Goal: Information Seeking & Learning: Find specific fact

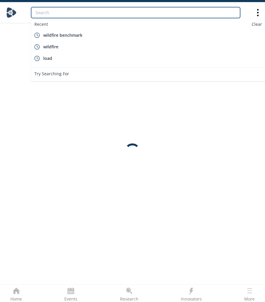
click at [83, 16] on input "search" at bounding box center [135, 12] width 209 height 11
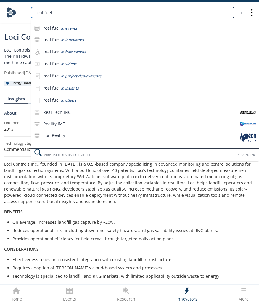
type input "real fuel"
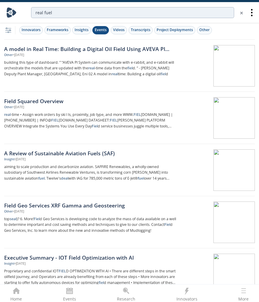
click at [98, 29] on div "Events" at bounding box center [101, 29] width 12 height 5
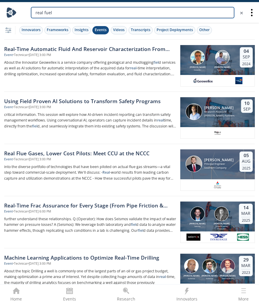
click at [57, 14] on input "real fuel" at bounding box center [132, 12] width 203 height 11
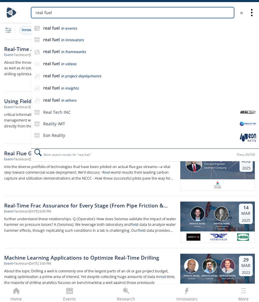
click at [57, 14] on input "real fuel" at bounding box center [132, 12] width 203 height 11
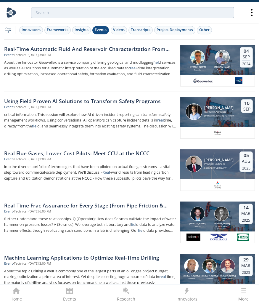
click at [12, 21] on div at bounding box center [129, 12] width 247 height 20
click at [12, 18] on div at bounding box center [129, 12] width 247 height 20
click at [10, 12] on img at bounding box center [11, 12] width 10 height 10
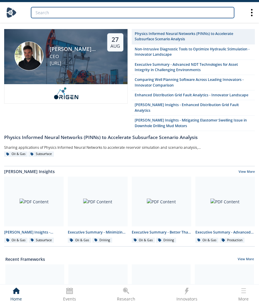
click at [81, 17] on input "search" at bounding box center [132, 12] width 203 height 11
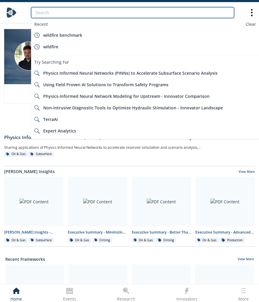
paste input "Real Flue Gases, Lower Cost Pilots: Meet CCU at the NCCC"
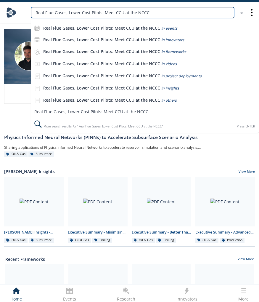
type input "Real Flue Gases, Lower Cost Pilots: Meet CCU at the NCCC"
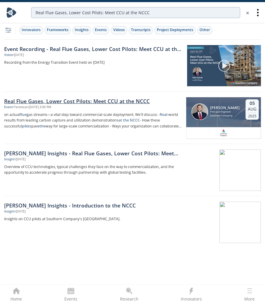
click at [92, 100] on div "Real Flue Gases, Lower Cost Pilots: Meet CCU at the NCCC" at bounding box center [93, 101] width 178 height 8
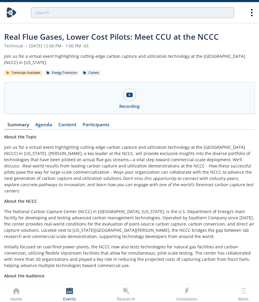
click at [75, 35] on span "Real Flue Gases, Lower Cost Pilots: Meet CCU at the NCCC" at bounding box center [111, 36] width 215 height 11
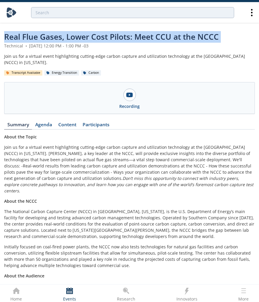
click at [75, 35] on span "Real Flue Gases, Lower Cost Pilots: Meet CCU at the NCCC" at bounding box center [111, 36] width 215 height 11
copy header "Real Flue Gases, Lower Cost Pilots: Meet CCU at the NCCC"
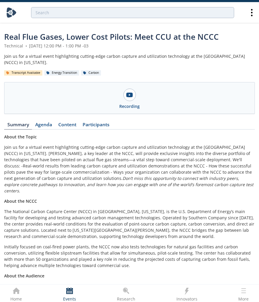
click at [168, 67] on header "Real Flue Gases, Lower Cost Pilots: Meet CCU at the NCCC Technical • [DATE] 12:…" at bounding box center [129, 72] width 251 height 83
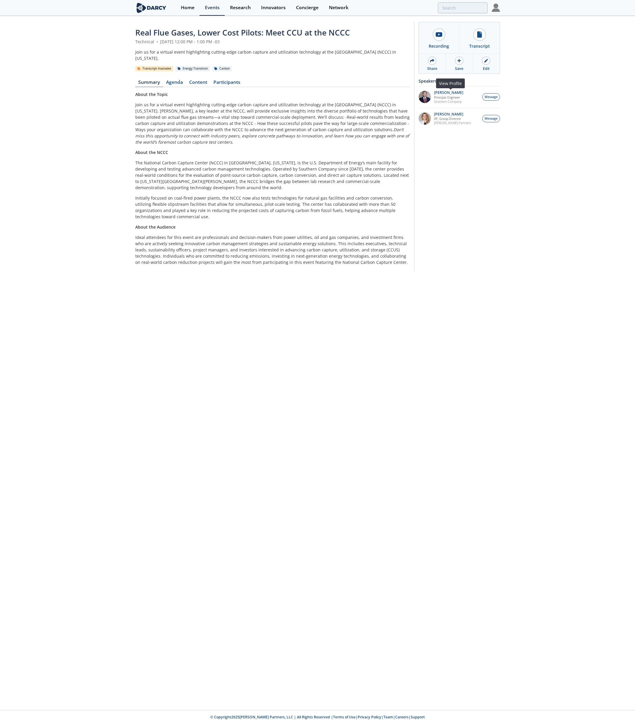
click at [264, 98] on img at bounding box center [425, 97] width 12 height 12
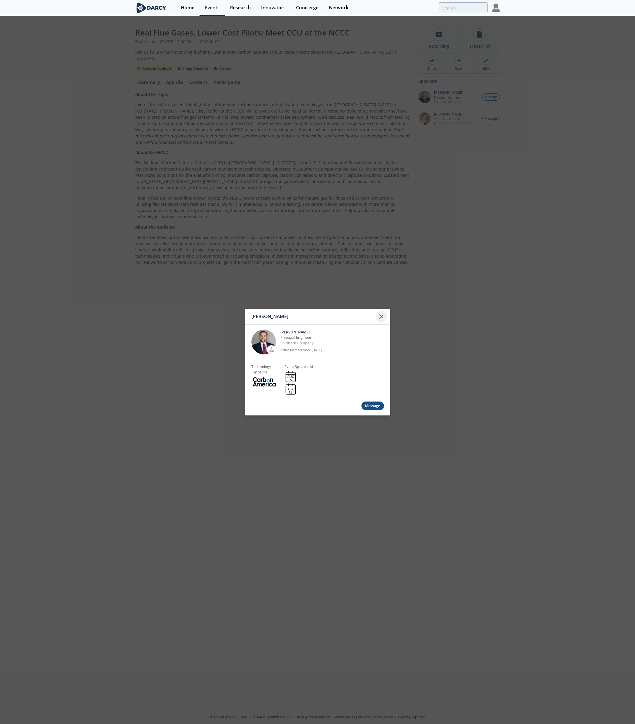
click at [264, 301] on icon at bounding box center [381, 316] width 7 height 7
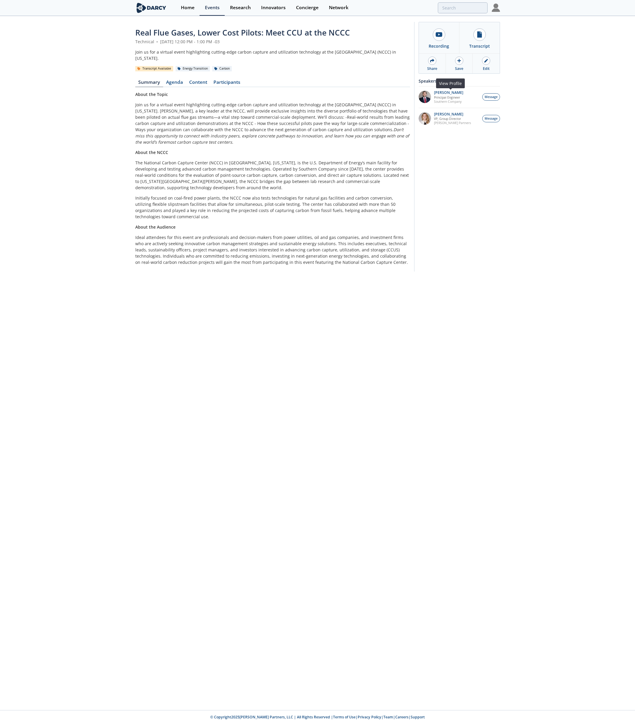
click at [264, 96] on img at bounding box center [425, 97] width 12 height 12
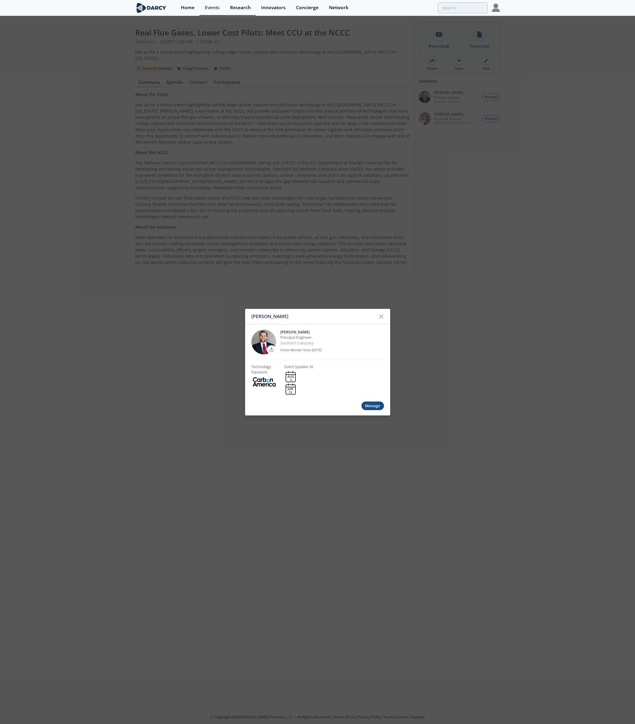
drag, startPoint x: 271, startPoint y: 351, endPoint x: 230, endPoint y: 14, distance: 339.7
